Goal: Transaction & Acquisition: Purchase product/service

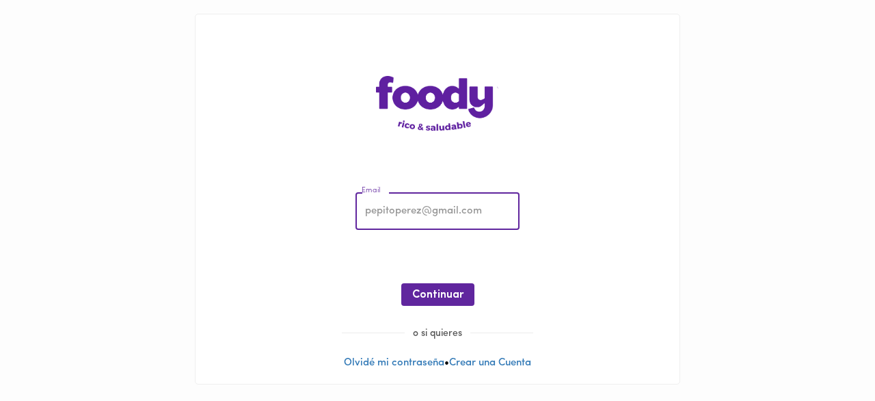
click at [591, 144] on div "Email Email ¡Oops! Recuperar Clave Continuar o si quieres Olvidé mi contraseña …" at bounding box center [438, 198] width 484 height 369
click at [430, 204] on input "email" at bounding box center [438, 212] width 164 height 38
type input "danielramirez222@hotmail.com"
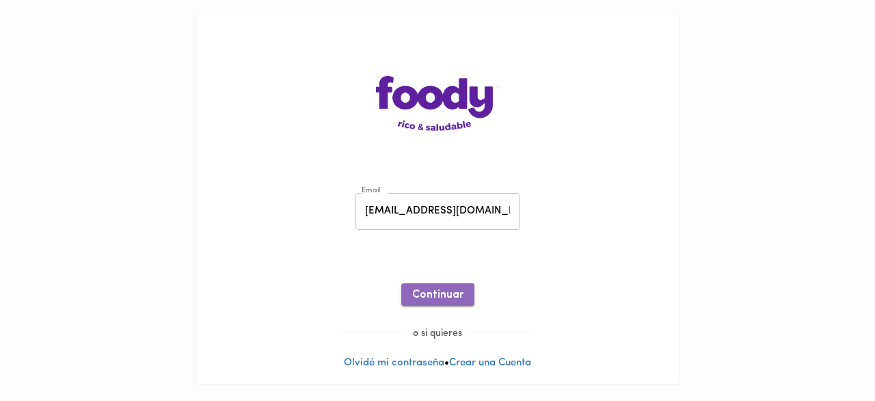
click at [435, 301] on span "Continuar" at bounding box center [437, 295] width 51 height 13
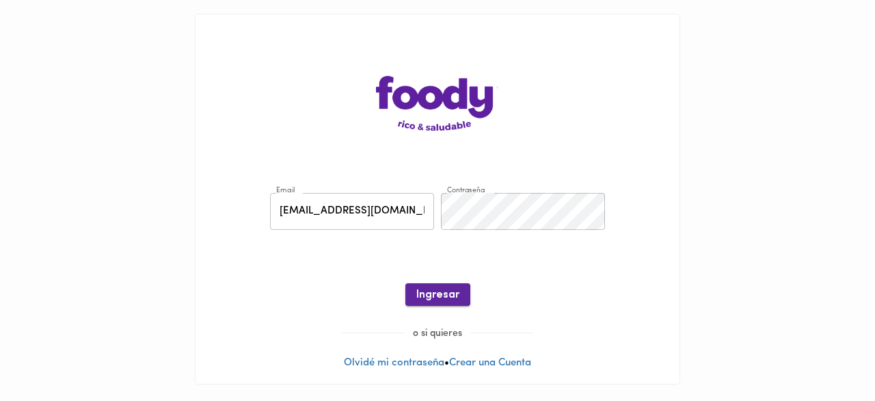
click at [435, 297] on span "Ingresar" at bounding box center [437, 295] width 43 height 13
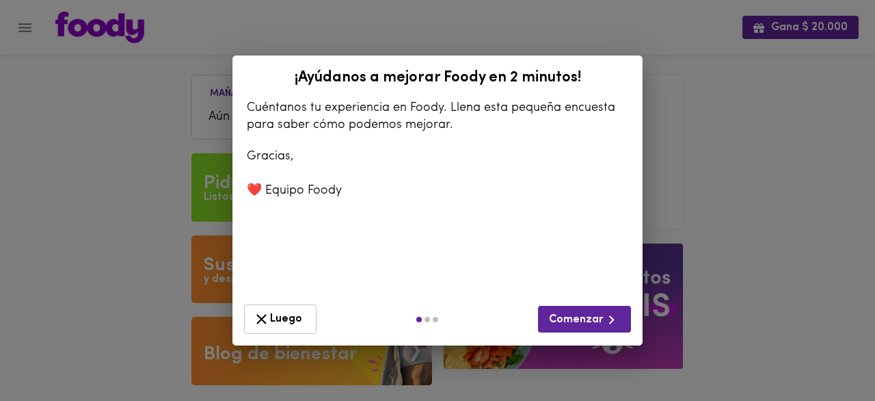
click at [293, 323] on span "Luego" at bounding box center [280, 318] width 55 height 17
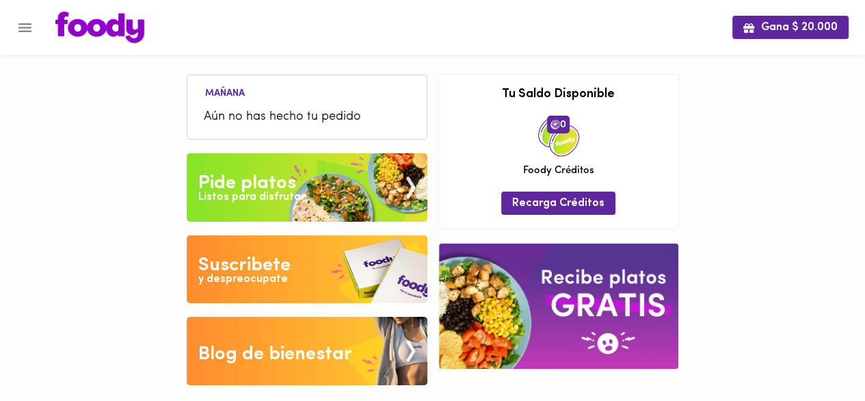
click at [29, 28] on icon "Menu" at bounding box center [24, 27] width 17 height 17
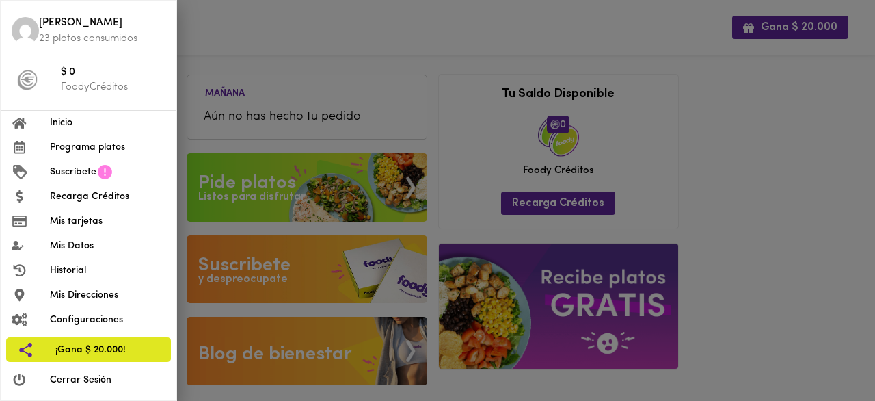
click at [463, 36] on div at bounding box center [437, 200] width 875 height 401
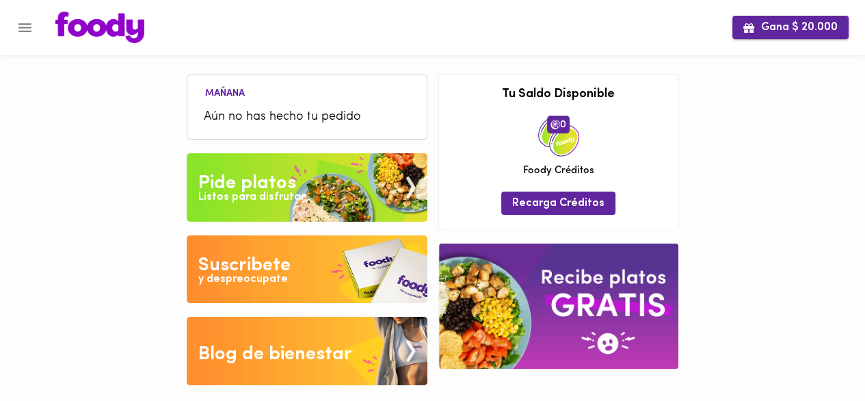
click at [772, 34] on span "Gana $ 20.000" at bounding box center [790, 27] width 94 height 13
click at [22, 19] on icon "Menu" at bounding box center [24, 27] width 17 height 17
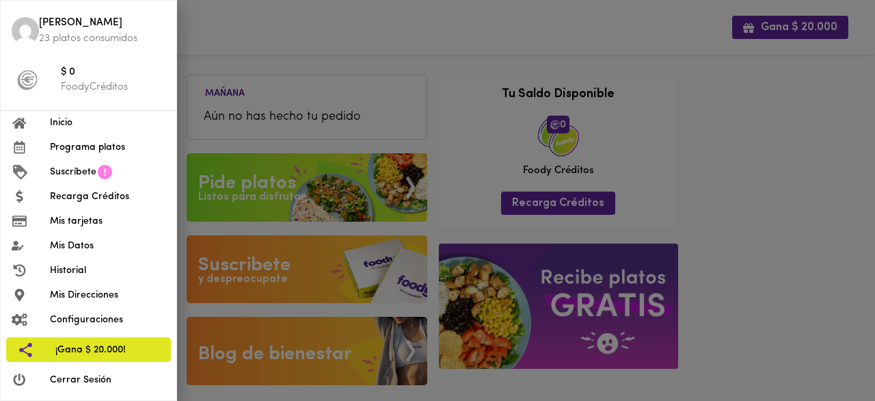
click at [78, 147] on span "Programa platos" at bounding box center [108, 147] width 116 height 14
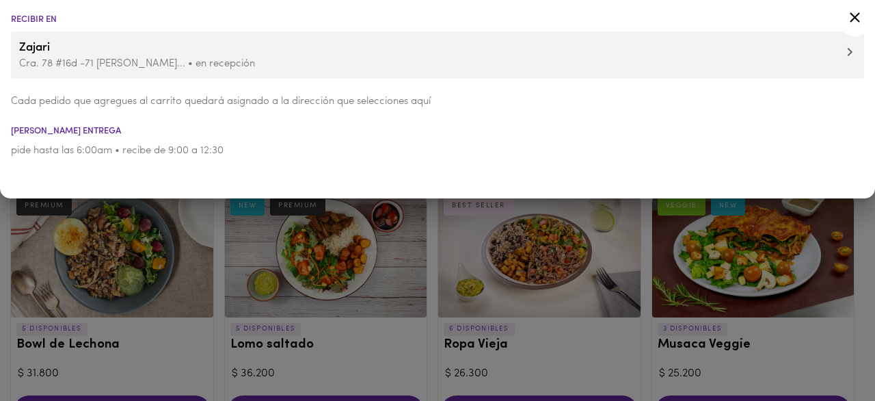
click at [853, 17] on icon at bounding box center [855, 17] width 17 height 17
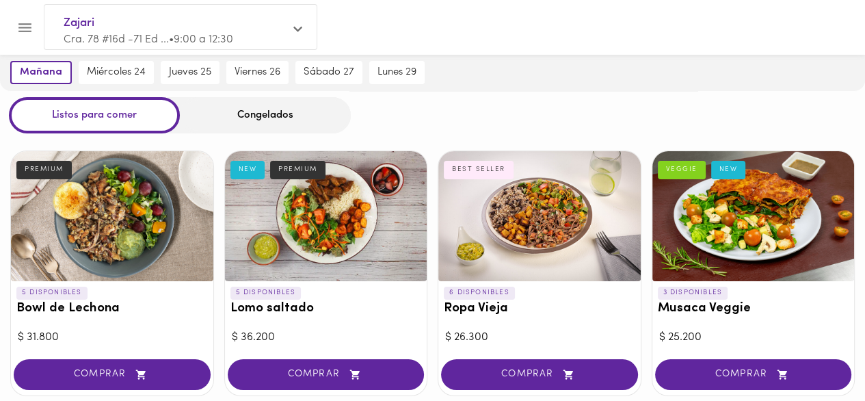
scroll to position [68, 0]
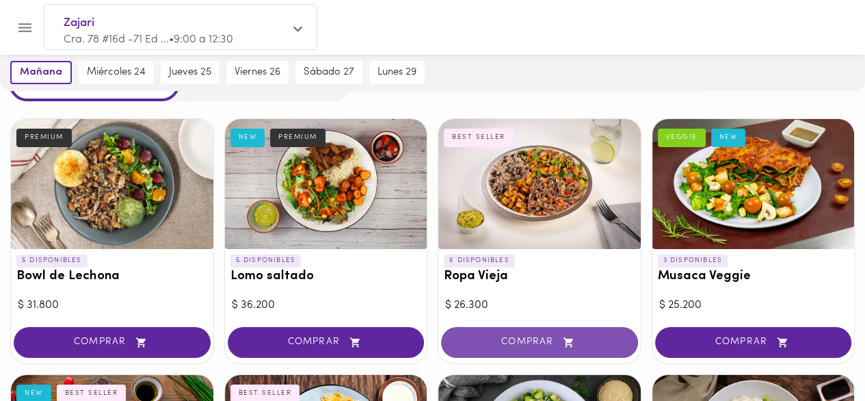
click at [533, 337] on span "COMPRAR" at bounding box center [539, 342] width 163 height 12
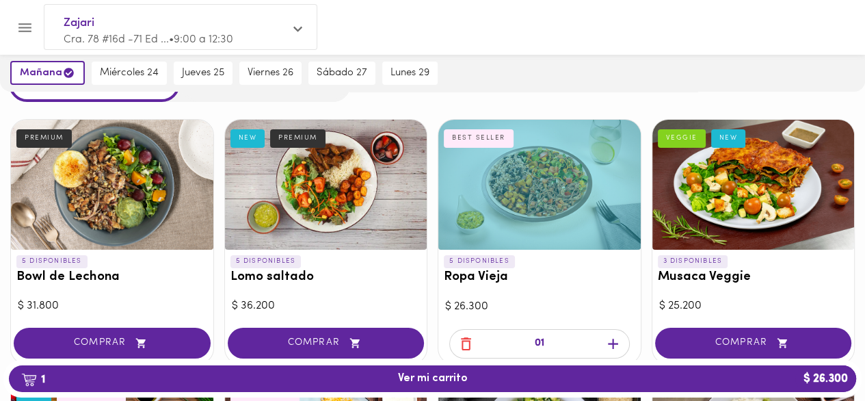
click at [610, 341] on icon "button" at bounding box center [613, 343] width 17 height 17
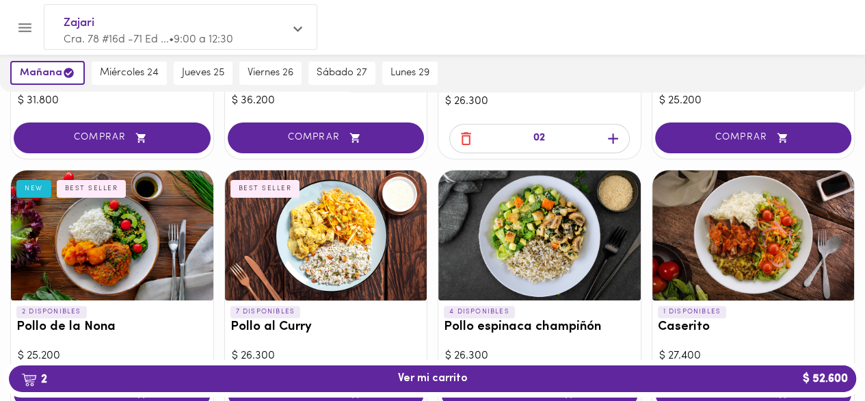
scroll to position [342, 0]
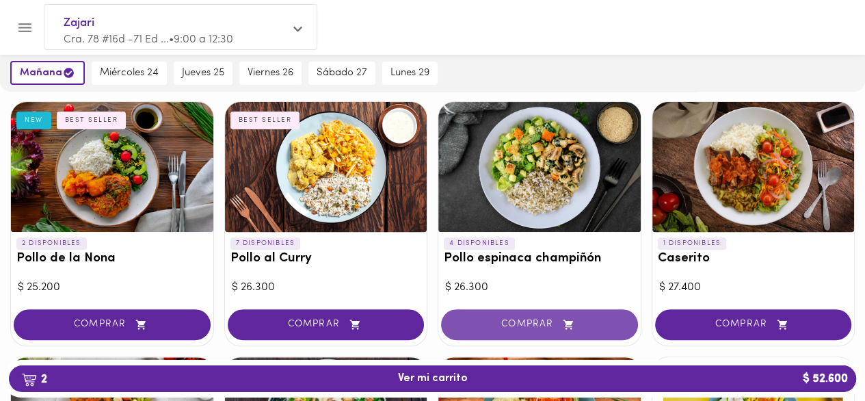
click at [587, 321] on span "COMPRAR" at bounding box center [539, 325] width 163 height 12
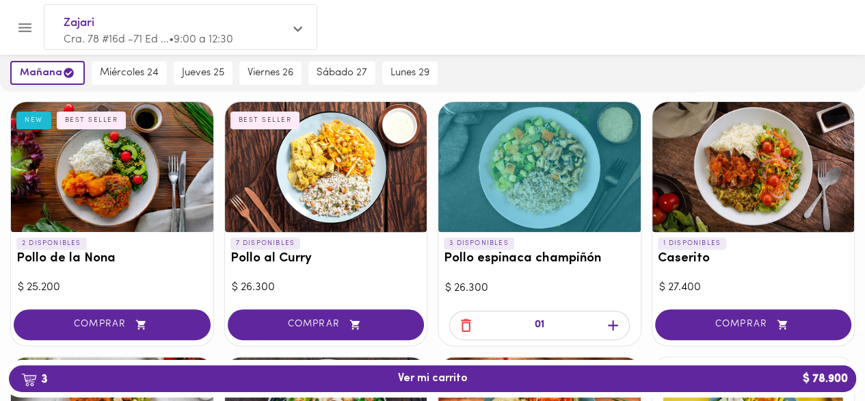
click at [611, 326] on icon "button" at bounding box center [613, 325] width 17 height 17
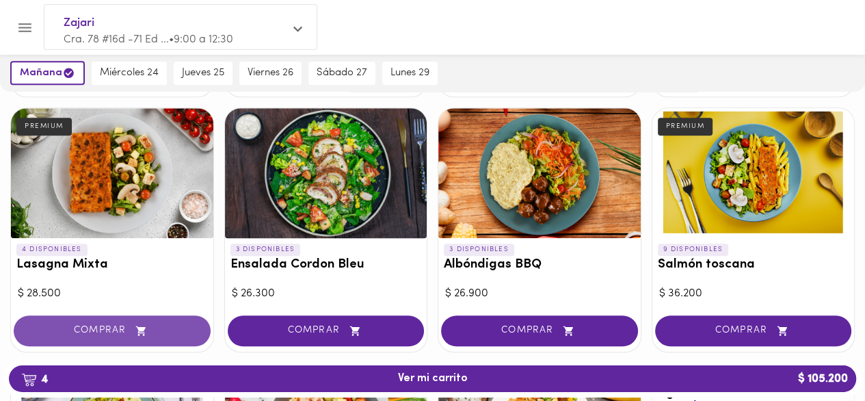
scroll to position [615, 0]
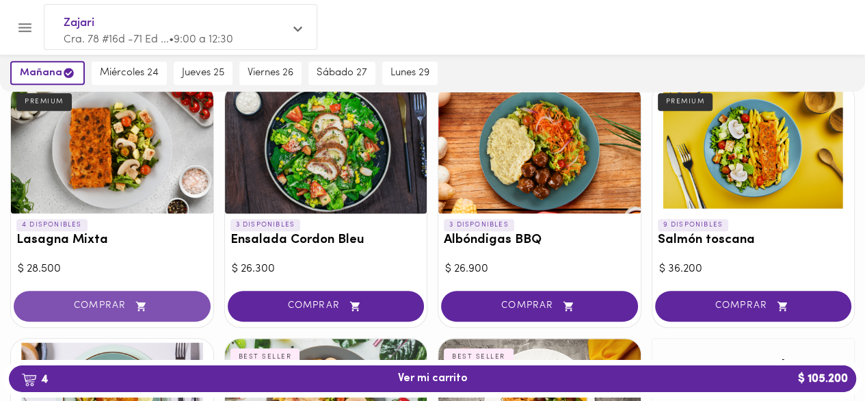
click at [124, 305] on span "COMPRAR" at bounding box center [112, 306] width 163 height 12
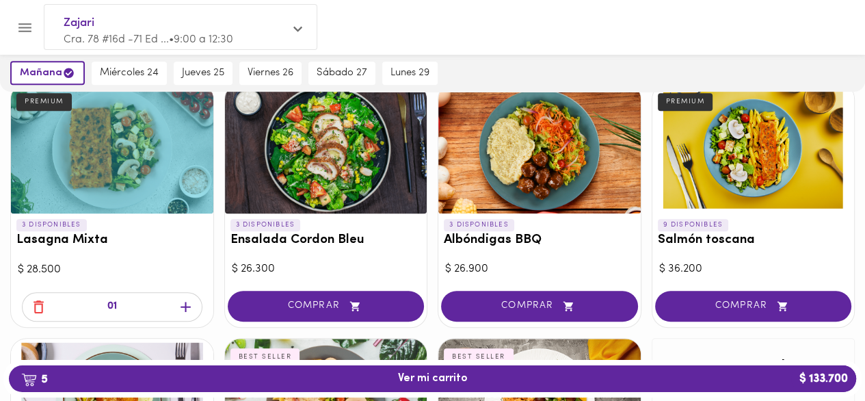
click at [183, 304] on icon "button" at bounding box center [186, 307] width 10 height 10
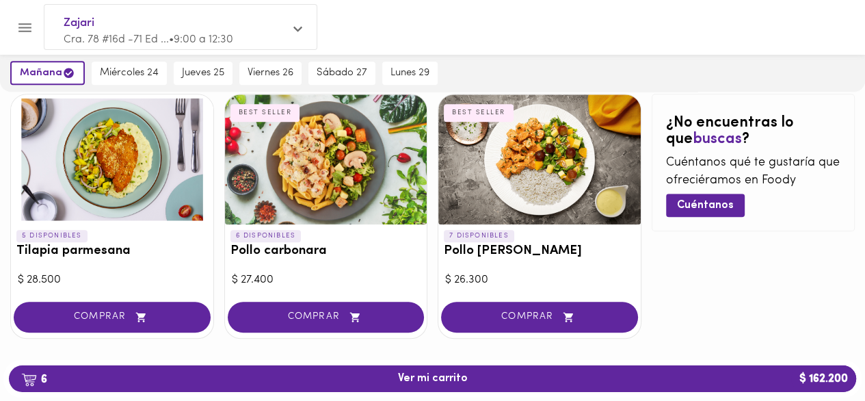
scroll to position [874, 0]
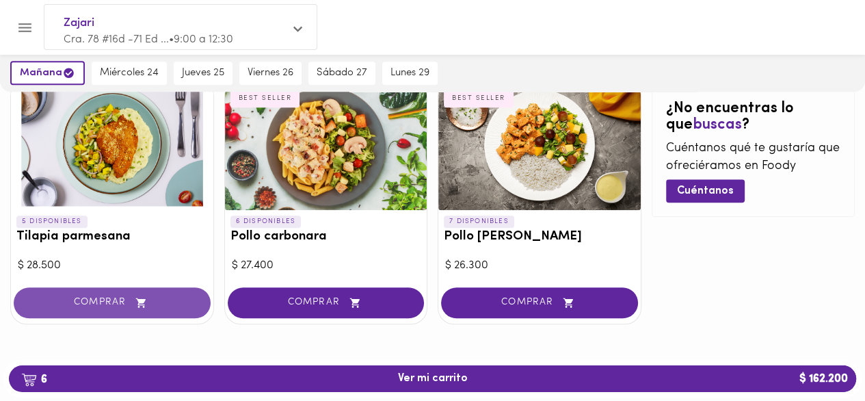
click at [115, 300] on span "COMPRAR" at bounding box center [112, 303] width 163 height 12
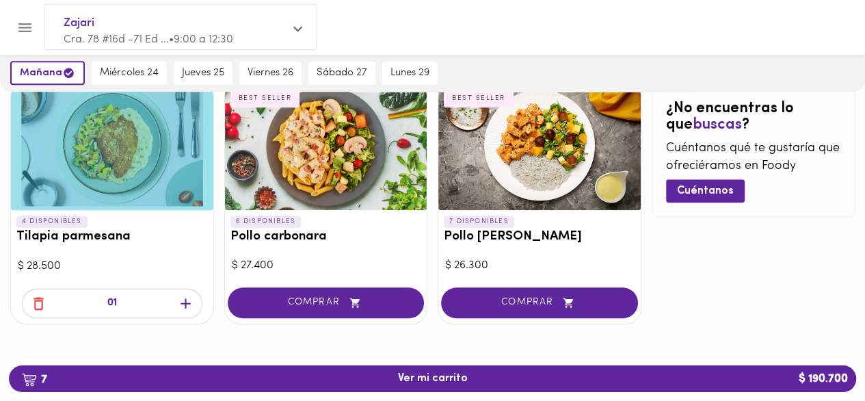
click at [184, 302] on icon "button" at bounding box center [186, 303] width 10 height 10
click at [347, 300] on icon "button" at bounding box center [355, 303] width 17 height 12
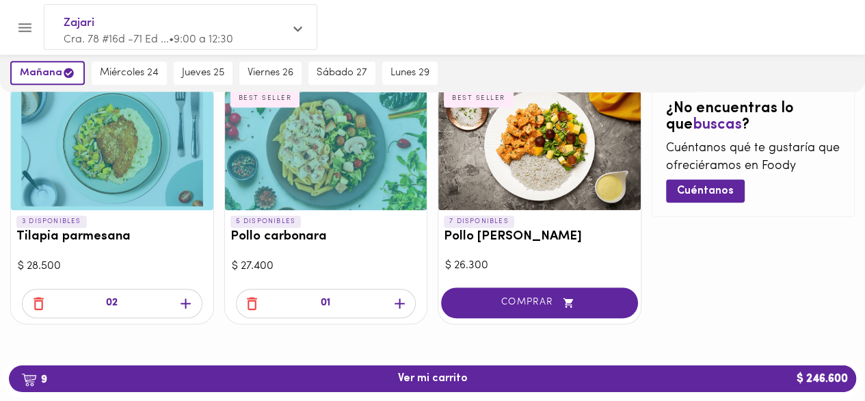
click at [399, 299] on icon "button" at bounding box center [399, 303] width 17 height 17
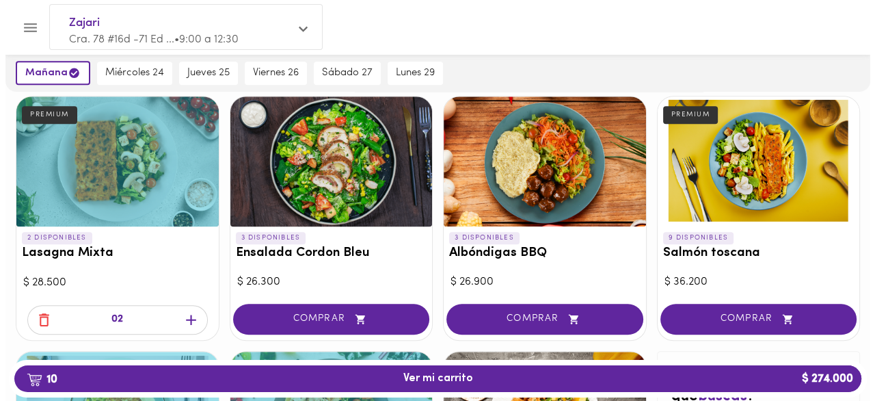
scroll to position [532, 0]
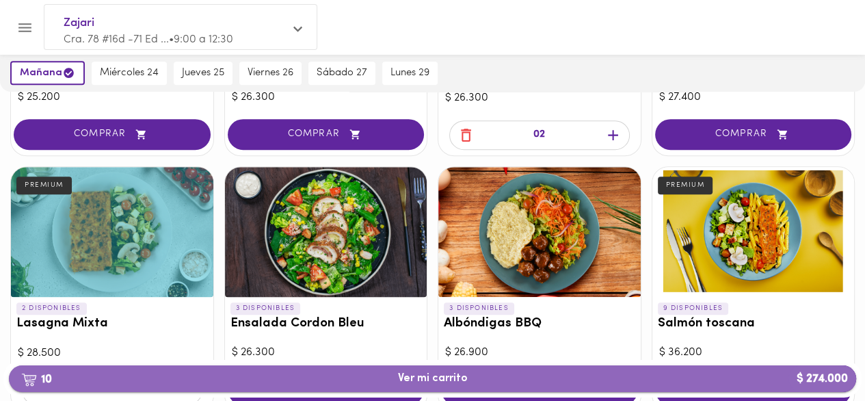
click at [425, 377] on span "10 Ver mi carrito $ 274.000" at bounding box center [433, 378] width 70 height 13
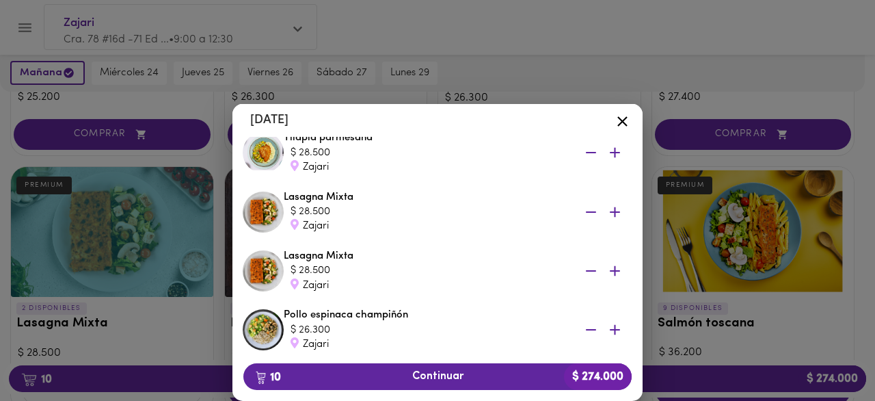
scroll to position [306, 0]
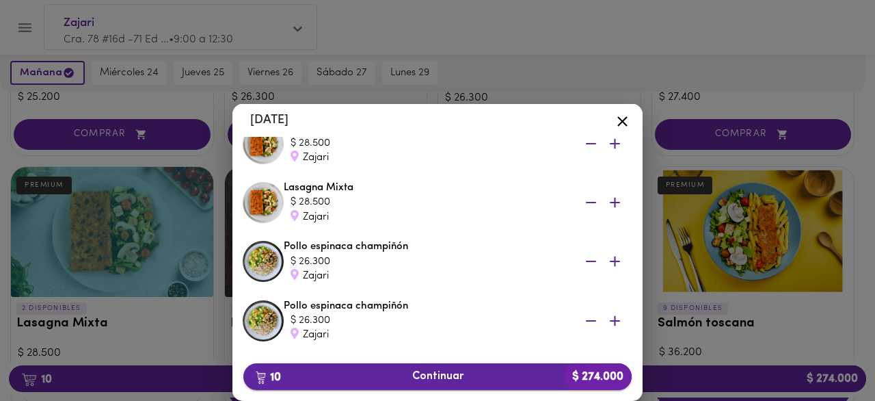
click at [476, 375] on span "10 Continuar $ 274.000" at bounding box center [437, 376] width 367 height 13
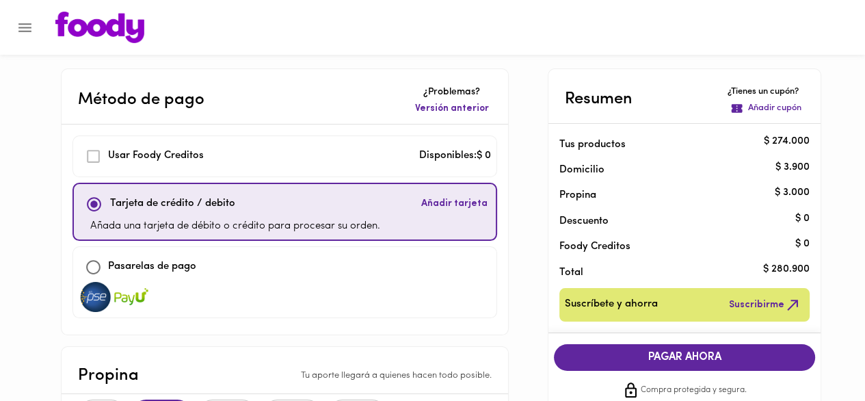
click at [209, 282] on div at bounding box center [285, 297] width 412 height 30
checkbox input "false"
checkbox input "true"
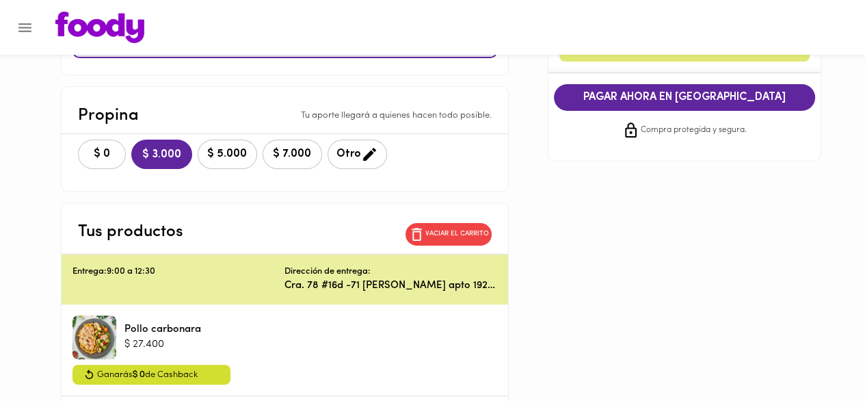
scroll to position [342, 0]
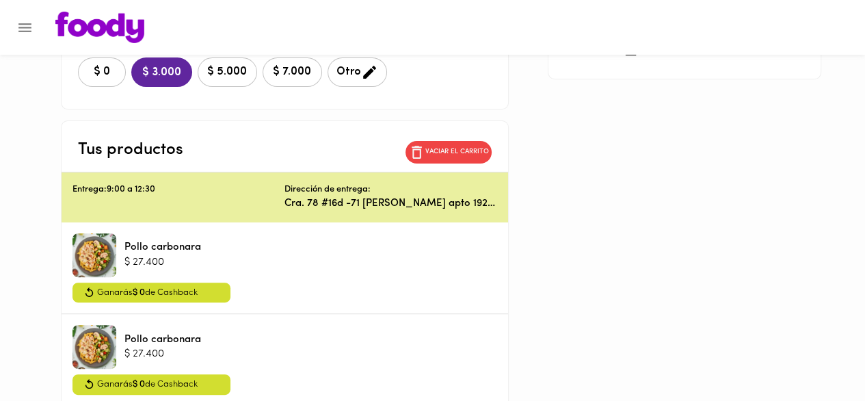
click at [248, 67] on span "$ 5.000" at bounding box center [228, 72] width 42 height 13
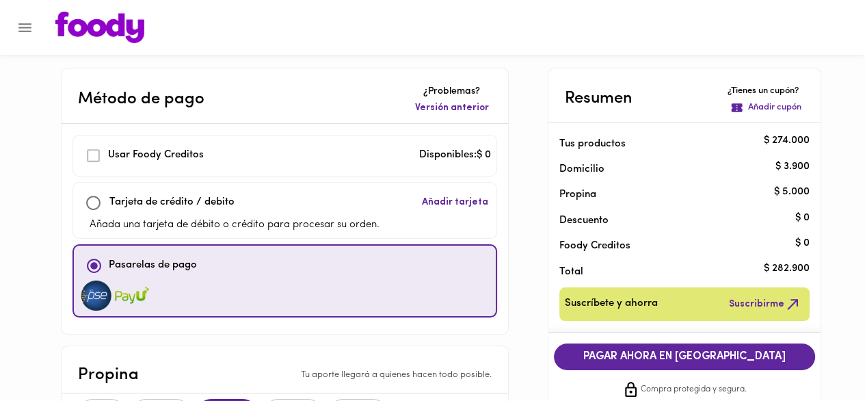
scroll to position [0, 0]
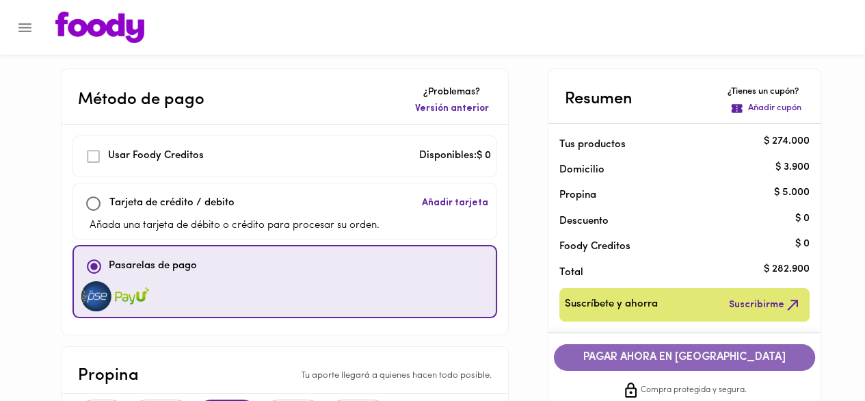
click at [702, 358] on span "PAGAR AHORA EN [GEOGRAPHIC_DATA]" at bounding box center [685, 357] width 234 height 13
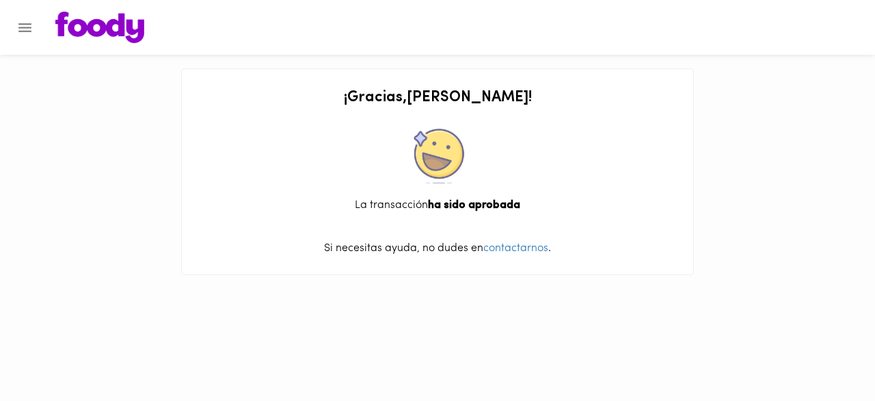
click at [69, 26] on img at bounding box center [99, 27] width 89 height 31
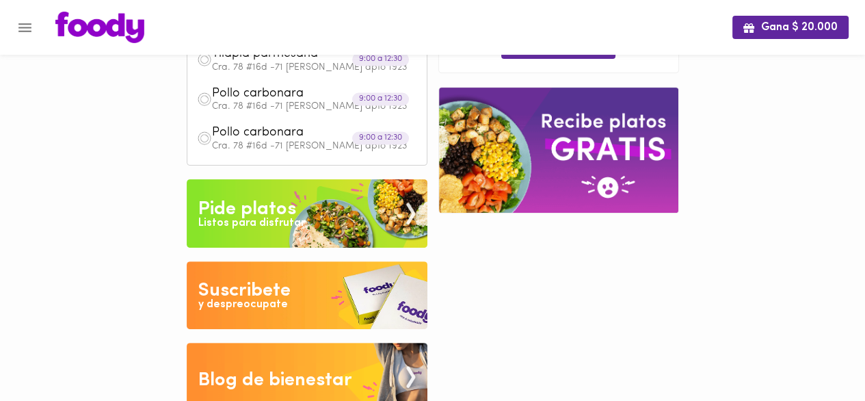
scroll to position [368, 0]
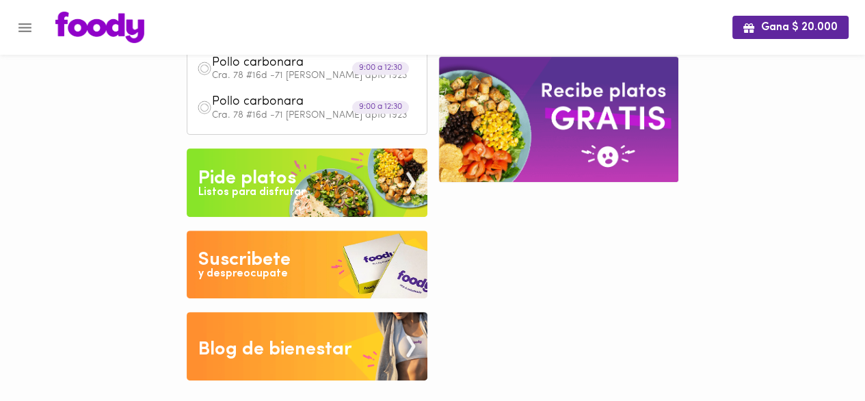
click at [252, 249] on div "Suscribete" at bounding box center [244, 259] width 92 height 27
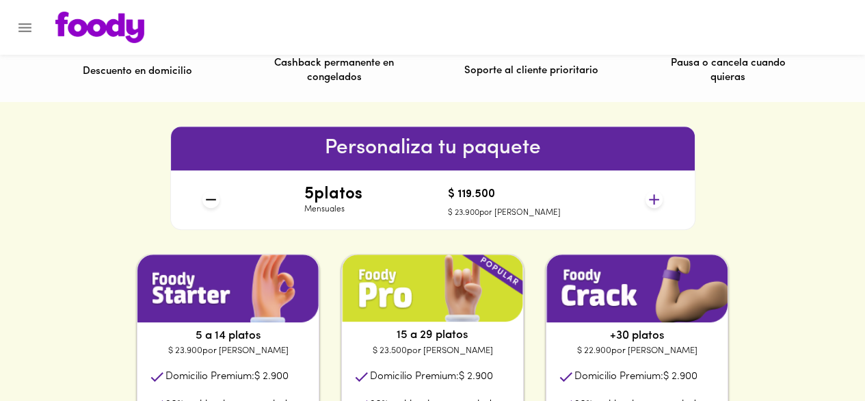
scroll to position [615, 0]
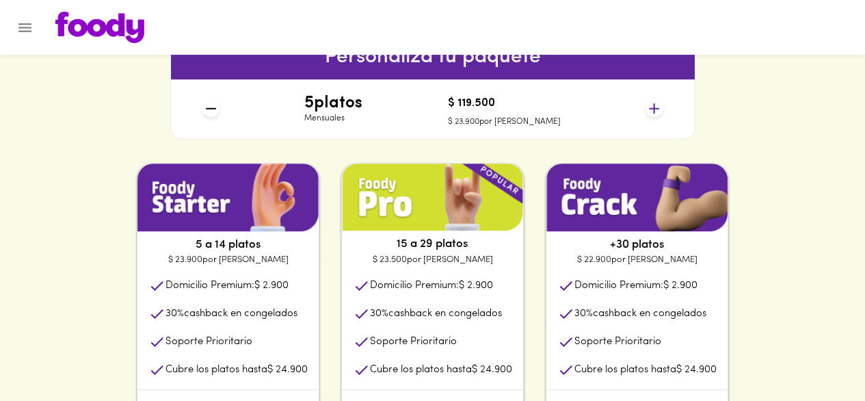
click at [658, 113] on icon at bounding box center [654, 108] width 17 height 17
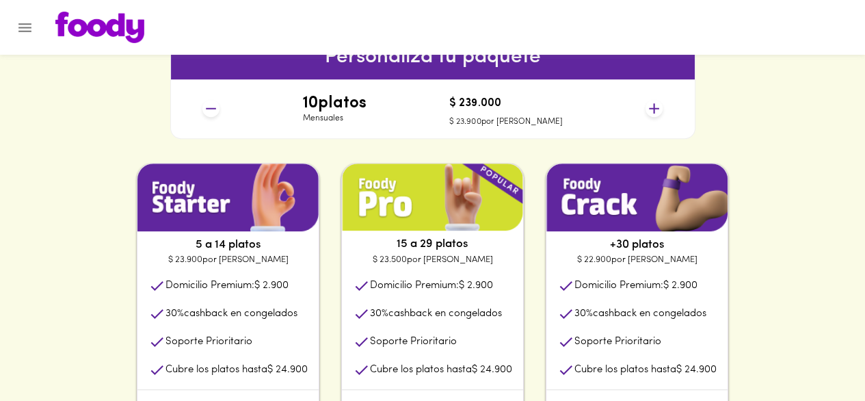
click at [657, 113] on icon at bounding box center [654, 108] width 17 height 17
click at [656, 113] on icon at bounding box center [654, 108] width 17 height 17
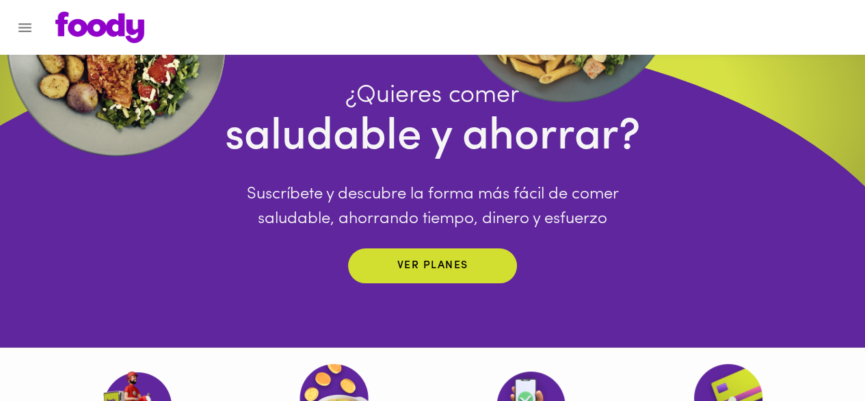
scroll to position [0, 0]
